Goal: Task Accomplishment & Management: Use online tool/utility

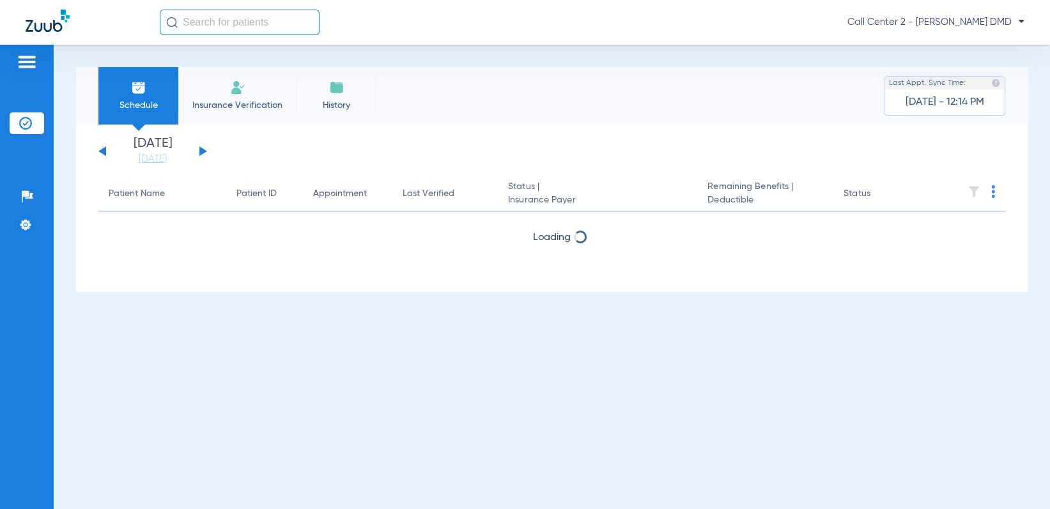
click at [244, 89] on img at bounding box center [237, 87] width 15 height 15
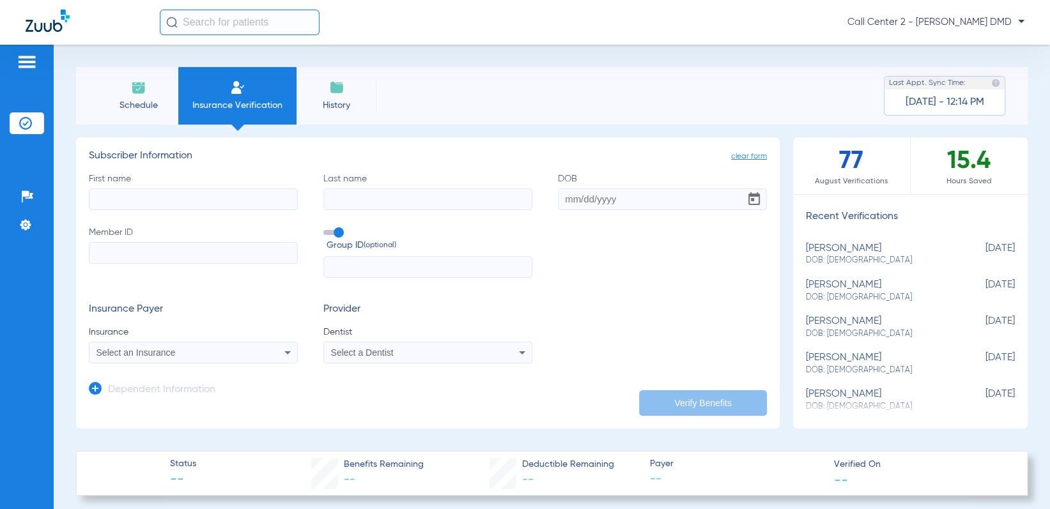
click at [160, 355] on span "Select an Insurance" at bounding box center [136, 353] width 79 height 10
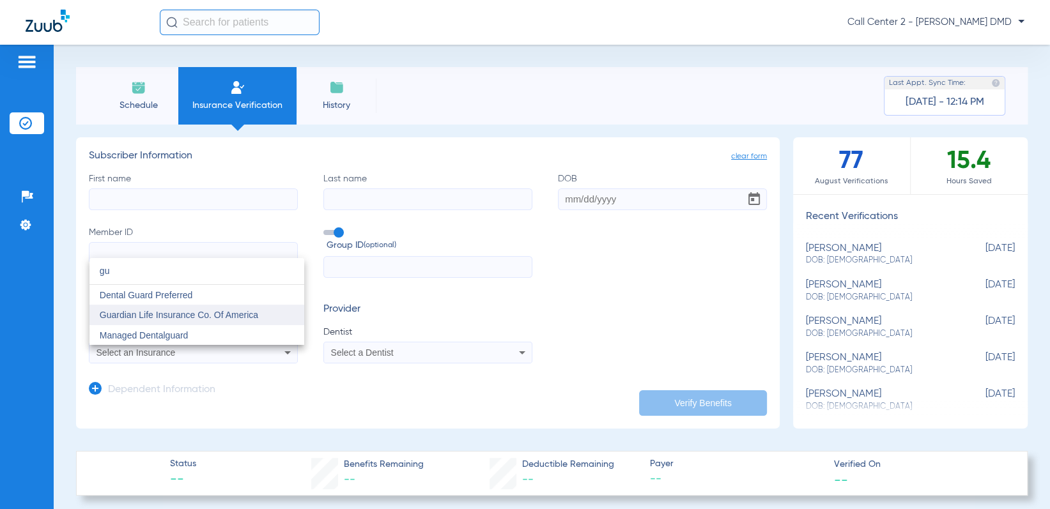
type input "gu"
click at [187, 310] on span "Guardian Life Insurance Co. Of America" at bounding box center [179, 315] width 159 height 10
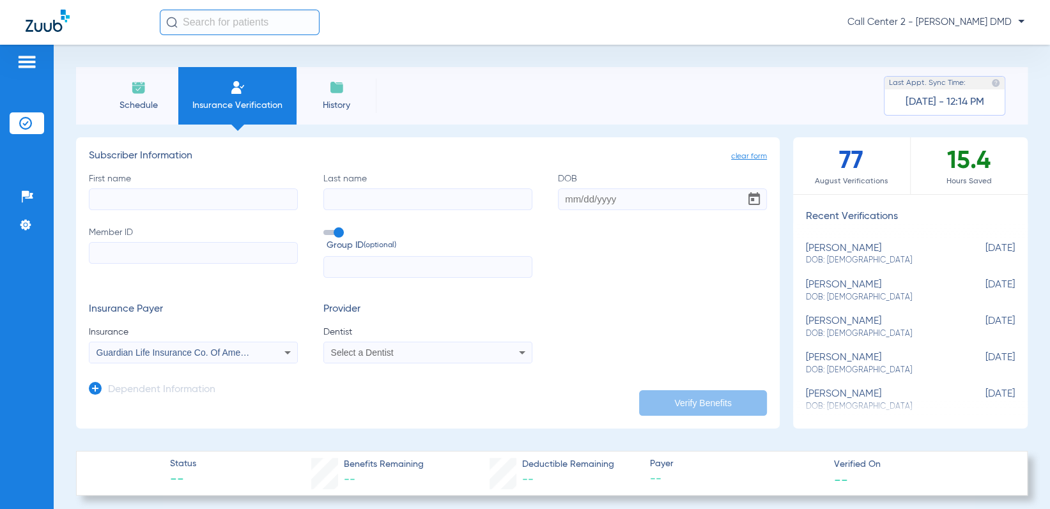
click at [169, 196] on input "First name" at bounding box center [193, 200] width 209 height 22
type input "[PERSON_NAME]"
type input "[DATE]"
click at [172, 253] on input "Member ID" at bounding box center [193, 253] width 209 height 22
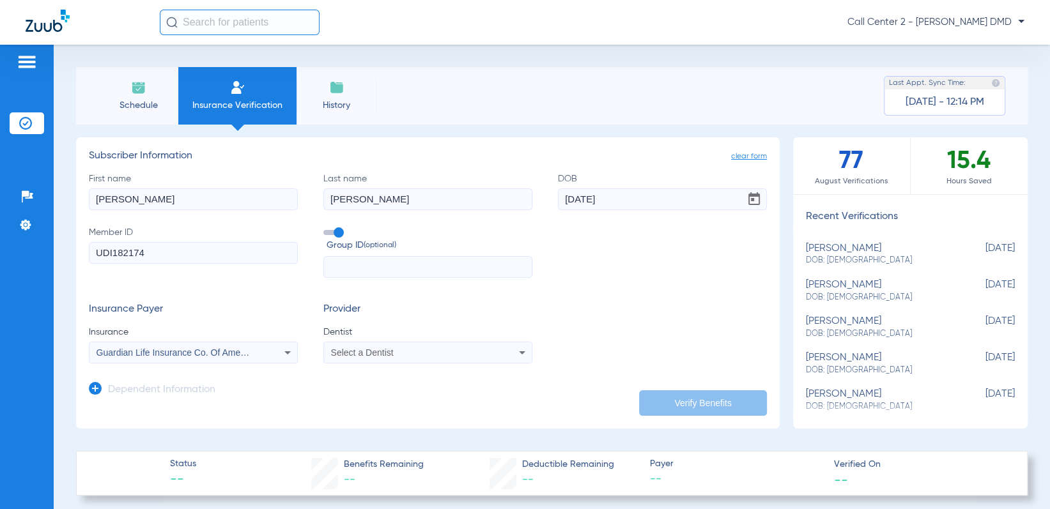
type input "UDI182174"
click at [364, 341] on app-form-autocomplete "Dentist Select a Dentist" at bounding box center [427, 345] width 209 height 38
click at [372, 349] on span "Select a Dentist" at bounding box center [362, 353] width 63 height 10
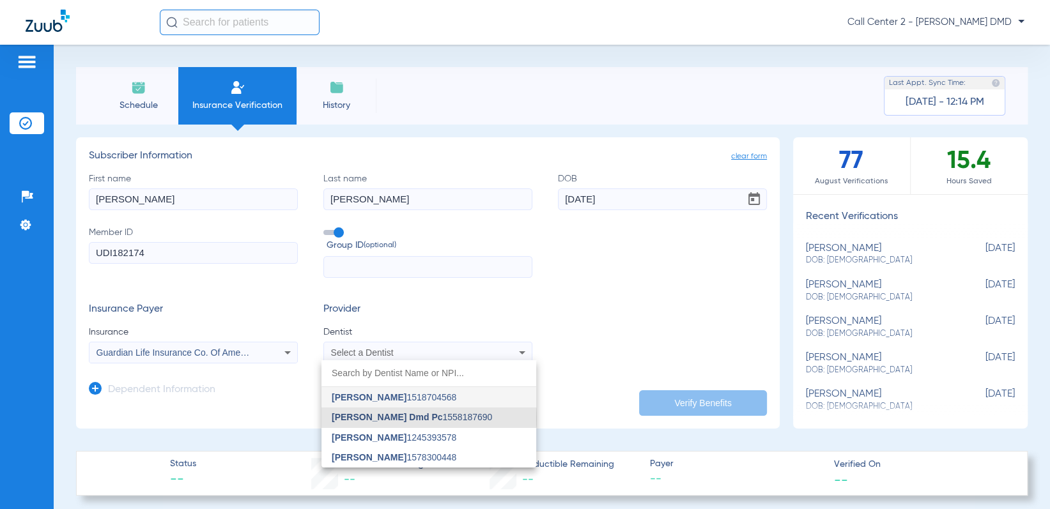
drag, startPoint x: 407, startPoint y: 419, endPoint x: 456, endPoint y: 416, distance: 49.3
click at [410, 418] on span "[PERSON_NAME] Dmd Pc" at bounding box center [387, 417] width 111 height 10
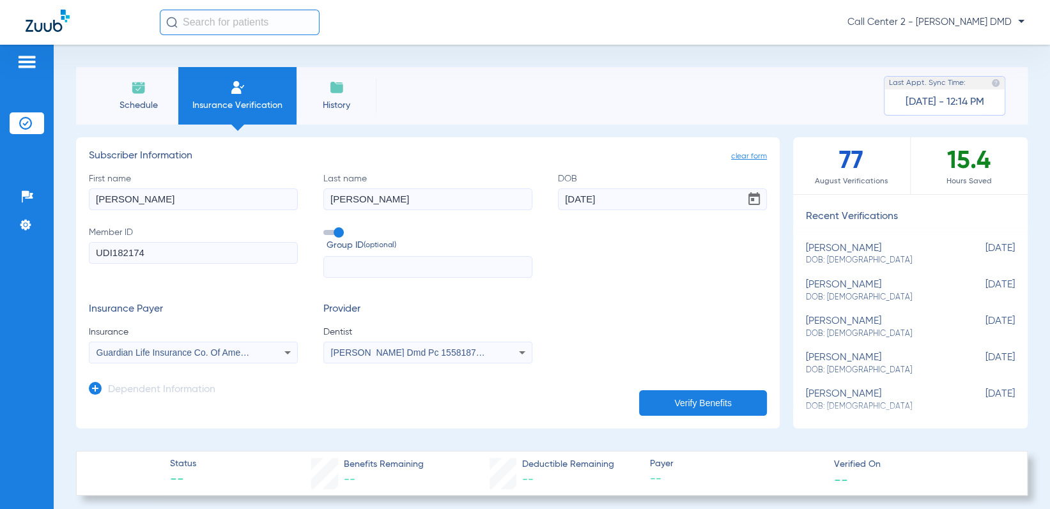
click at [676, 410] on button "Verify Benefits" at bounding box center [703, 404] width 128 height 26
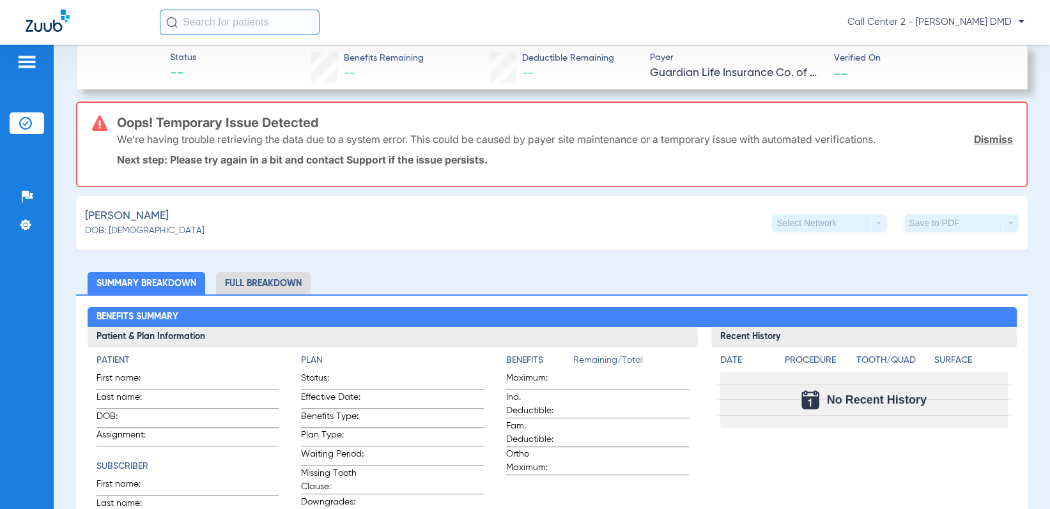
scroll to position [511, 0]
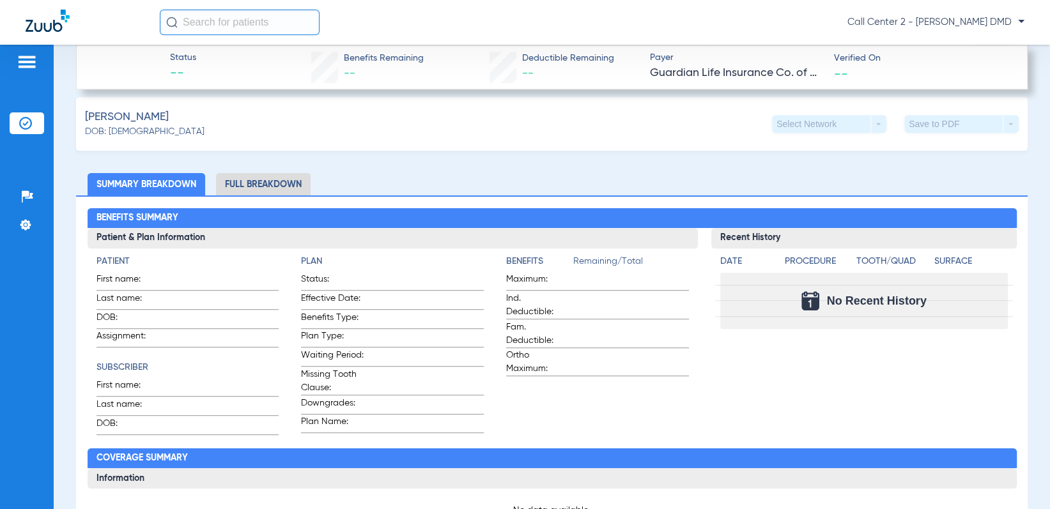
click at [266, 182] on li "Full Breakdown" at bounding box center [263, 184] width 95 height 22
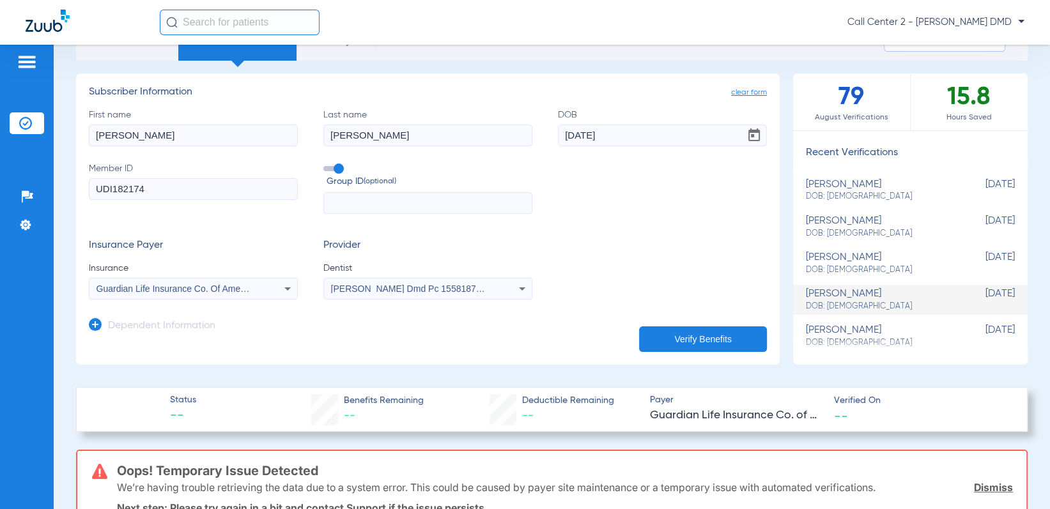
scroll to position [64, 0]
click at [690, 329] on button "Verify Benefits" at bounding box center [703, 340] width 128 height 26
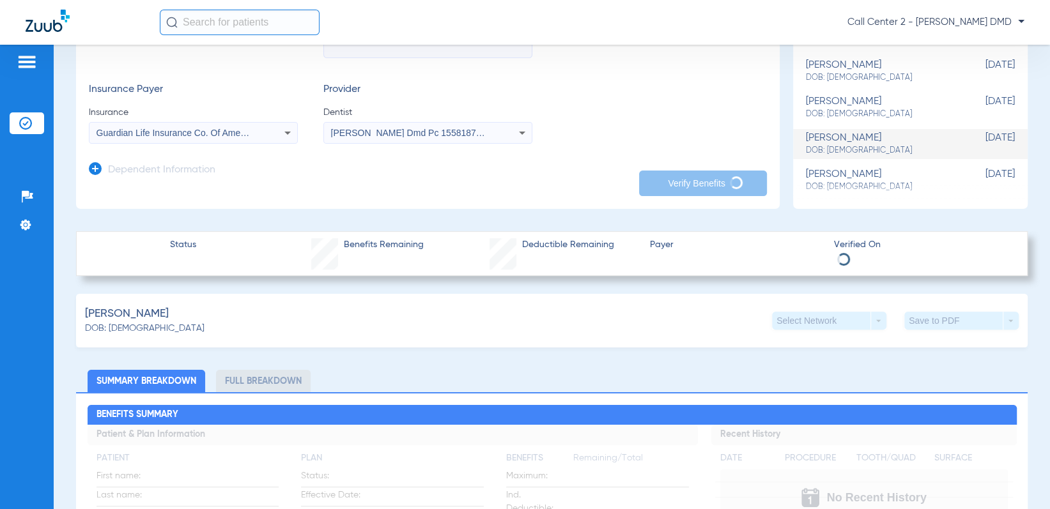
scroll to position [256, 0]
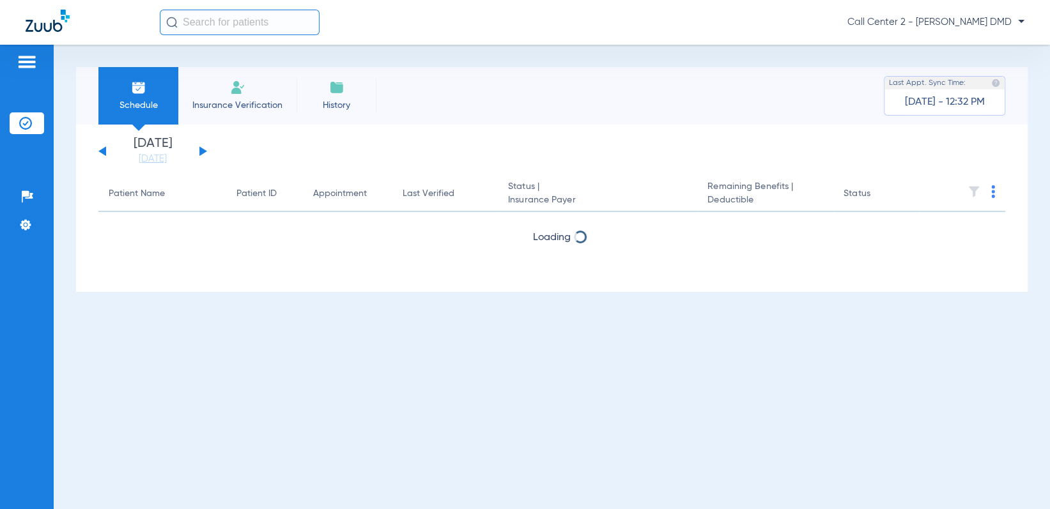
click at [219, 94] on li "Insurance Verification" at bounding box center [237, 96] width 118 height 58
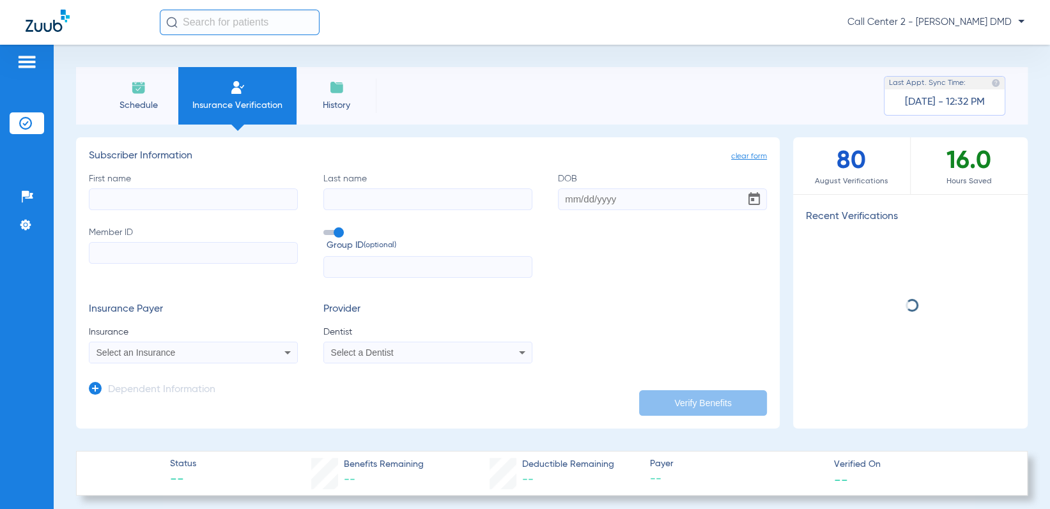
click at [233, 201] on input "First name" at bounding box center [193, 200] width 209 height 22
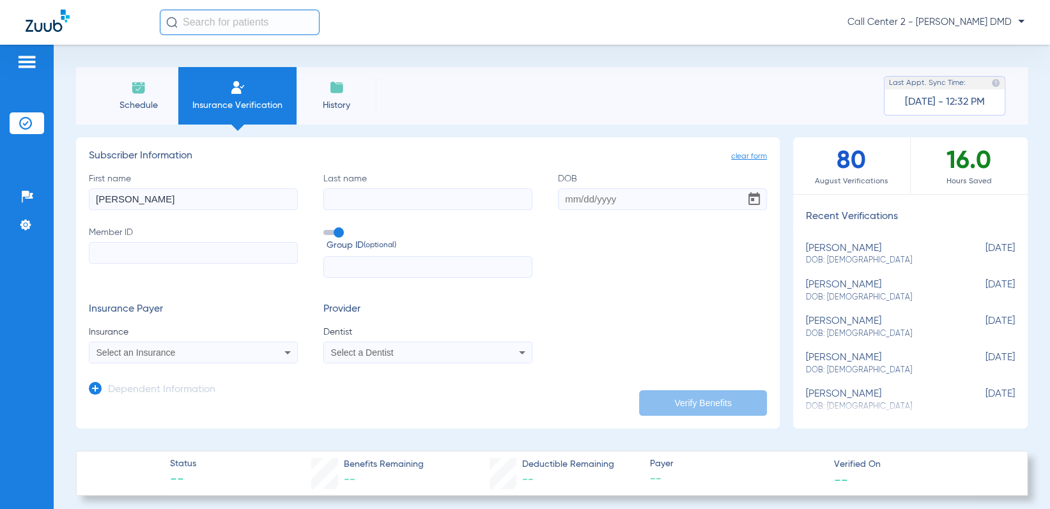
type input "[PERSON_NAME]"
type input "[DATE]"
click at [192, 250] on input "Member ID" at bounding box center [193, 253] width 209 height 22
click at [182, 246] on input "Member ID" at bounding box center [193, 253] width 209 height 22
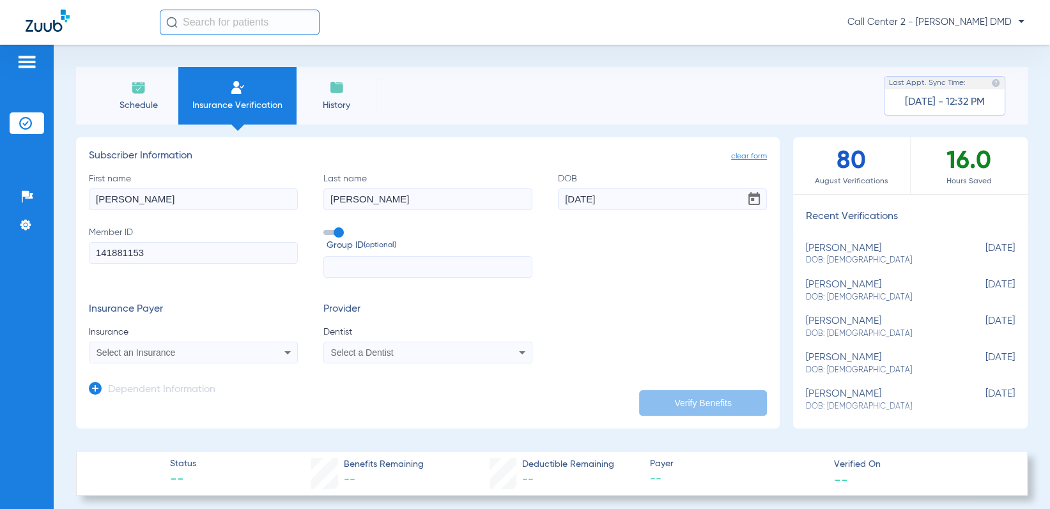
type input "141881153"
click at [186, 346] on div "Select an Insurance" at bounding box center [193, 352] width 208 height 15
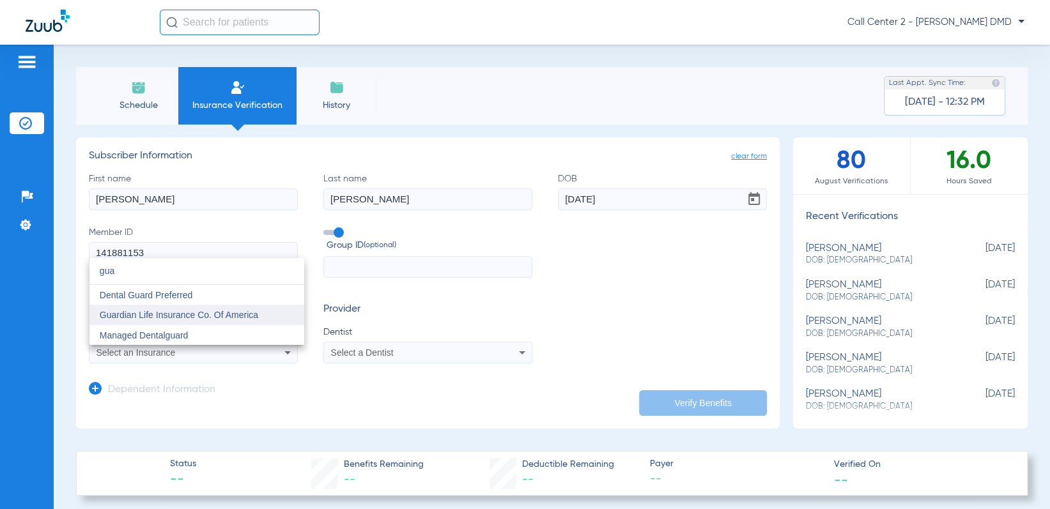
type input "gua"
click at [237, 312] on span "Guardian Life Insurance Co. Of America" at bounding box center [179, 315] width 159 height 10
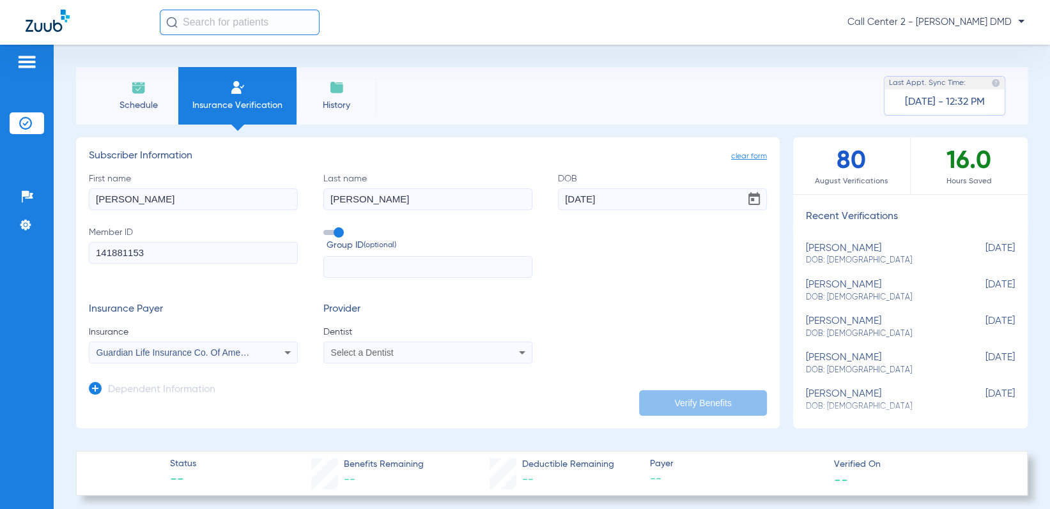
click at [385, 354] on span "Select a Dentist" at bounding box center [362, 353] width 63 height 10
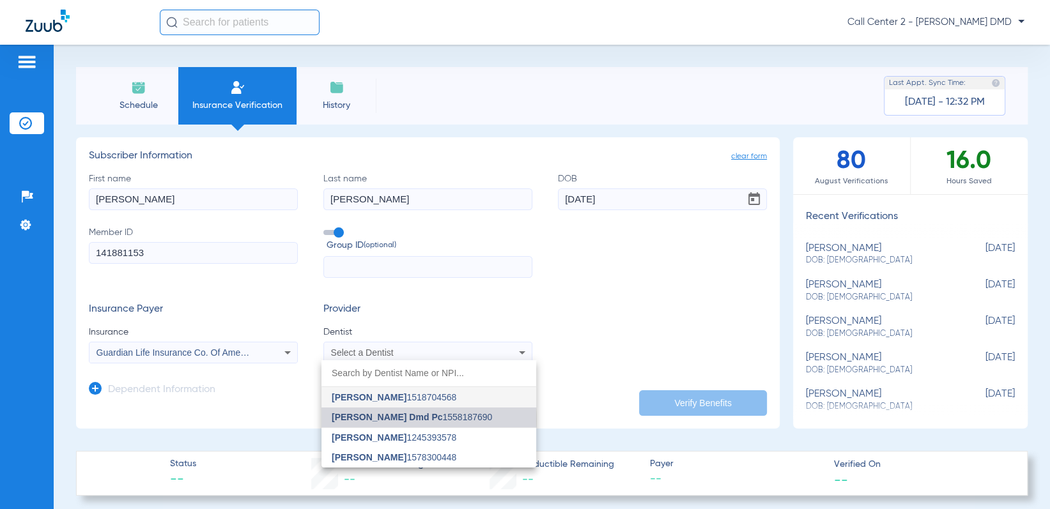
click at [389, 419] on span "[PERSON_NAME] Dmd Pc" at bounding box center [387, 417] width 111 height 10
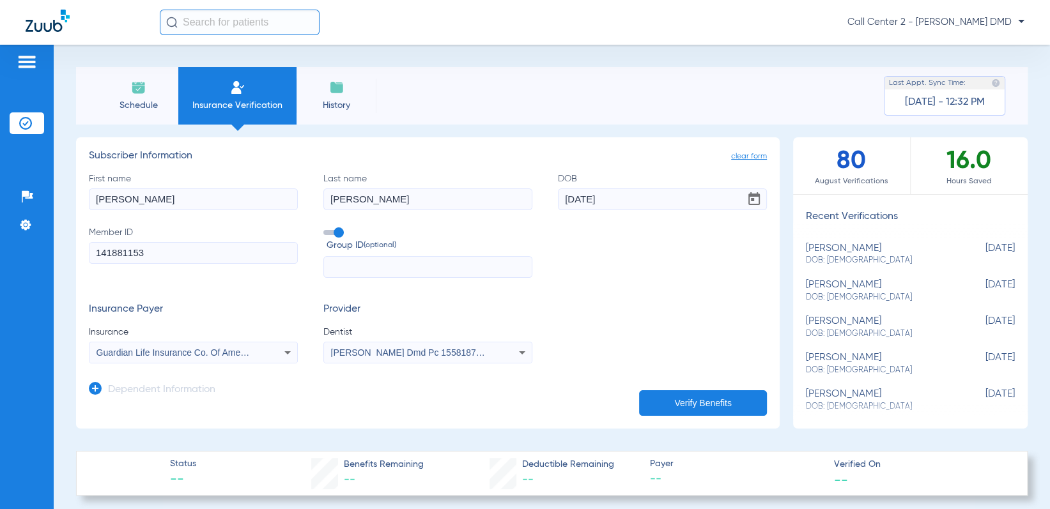
click at [702, 411] on button "Verify Benefits" at bounding box center [703, 404] width 128 height 26
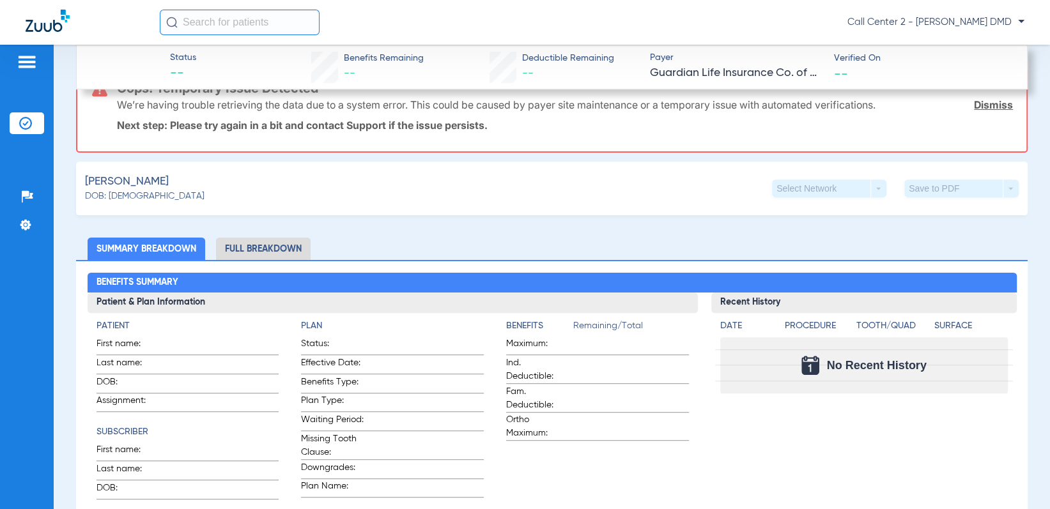
scroll to position [447, 0]
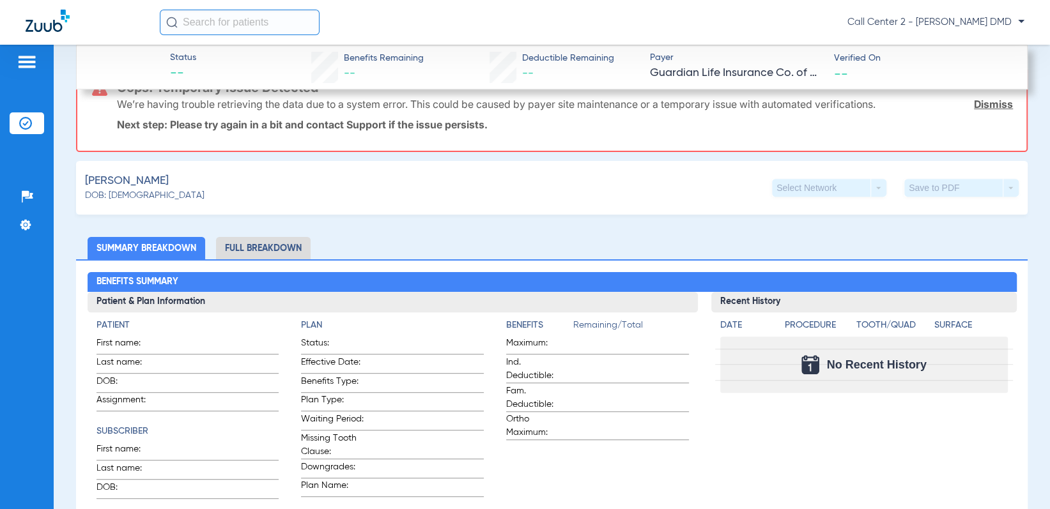
click at [240, 249] on li "Full Breakdown" at bounding box center [263, 248] width 95 height 22
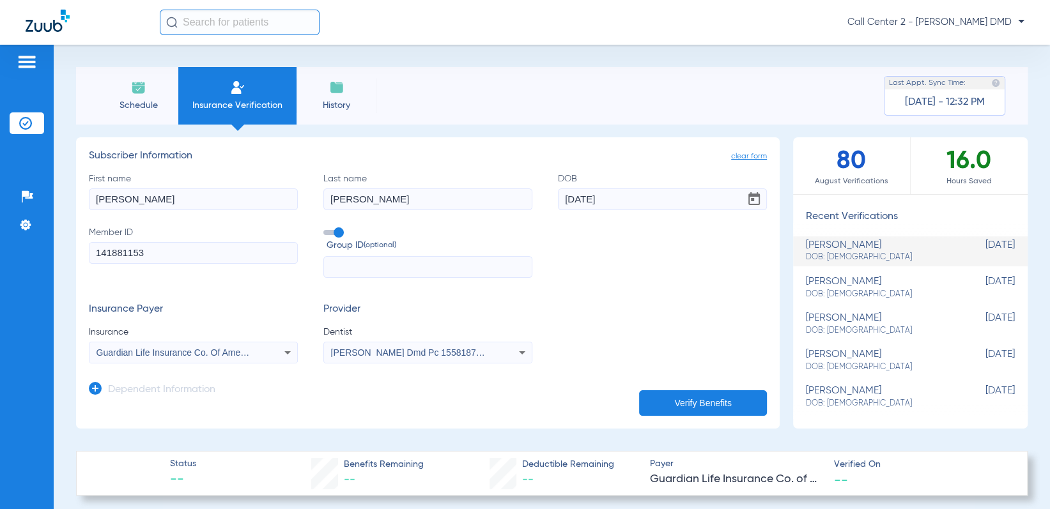
scroll to position [0, 0]
